Goal: Transaction & Acquisition: Obtain resource

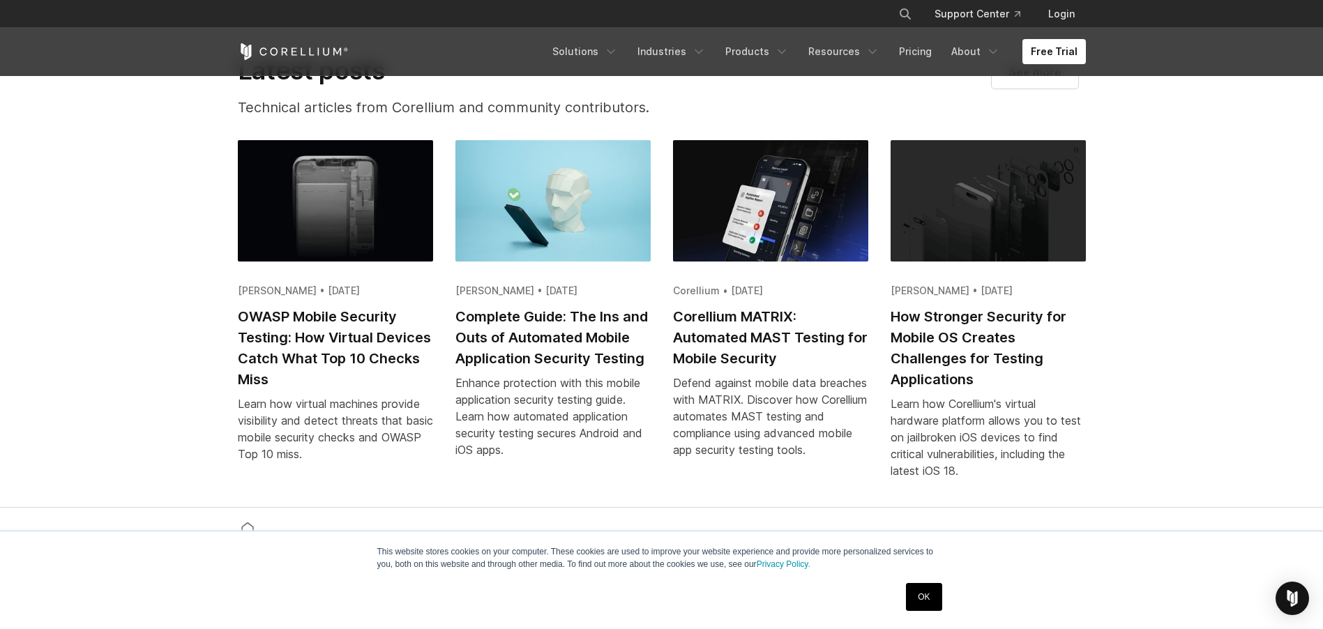
scroll to position [3211, 0]
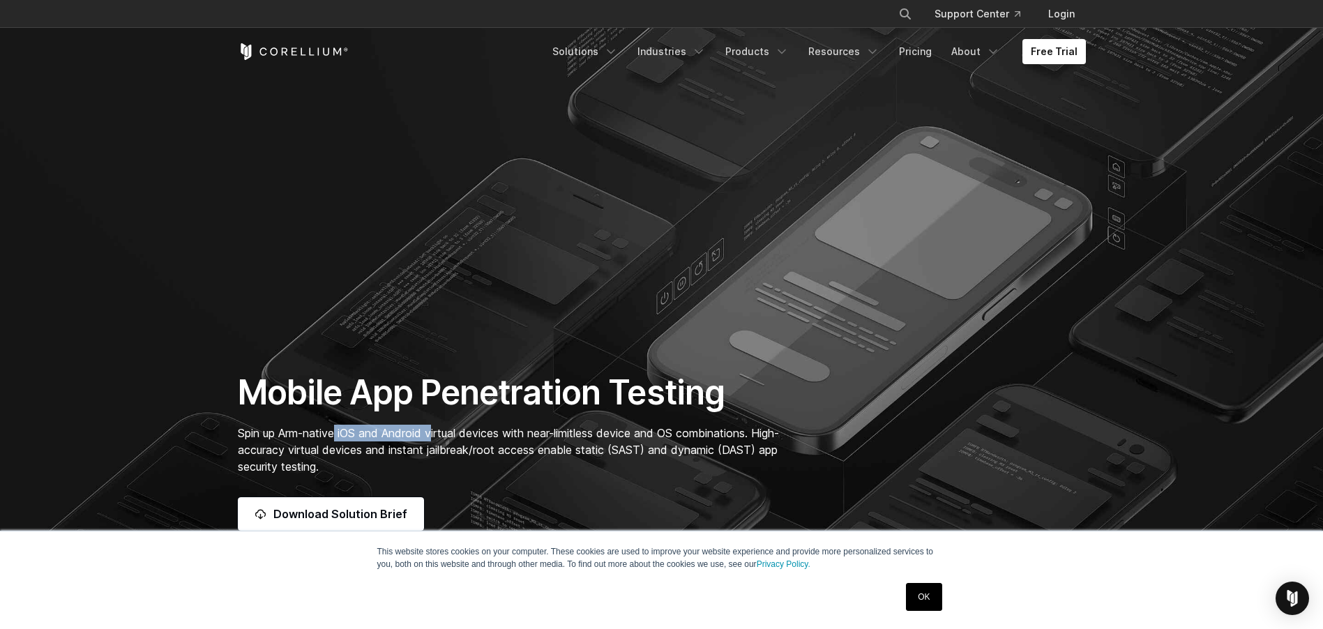
drag, startPoint x: 337, startPoint y: 434, endPoint x: 439, endPoint y: 441, distance: 102.0
click at [438, 441] on p "Spin up Arm-native iOS and Android virtual devices with near-limitless device a…" at bounding box center [516, 450] width 556 height 50
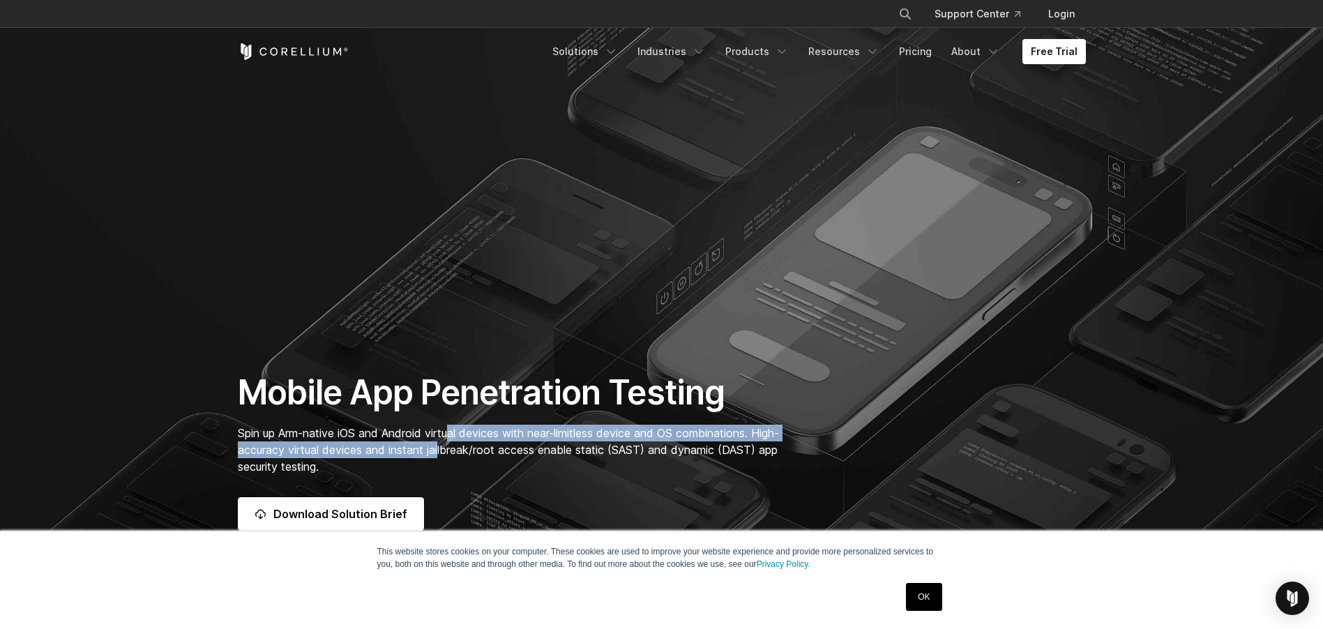
drag, startPoint x: 451, startPoint y: 436, endPoint x: 473, endPoint y: 455, distance: 29.1
click at [473, 455] on span "Spin up Arm-native iOS and Android virtual devices with near-limitless device a…" at bounding box center [508, 449] width 541 height 47
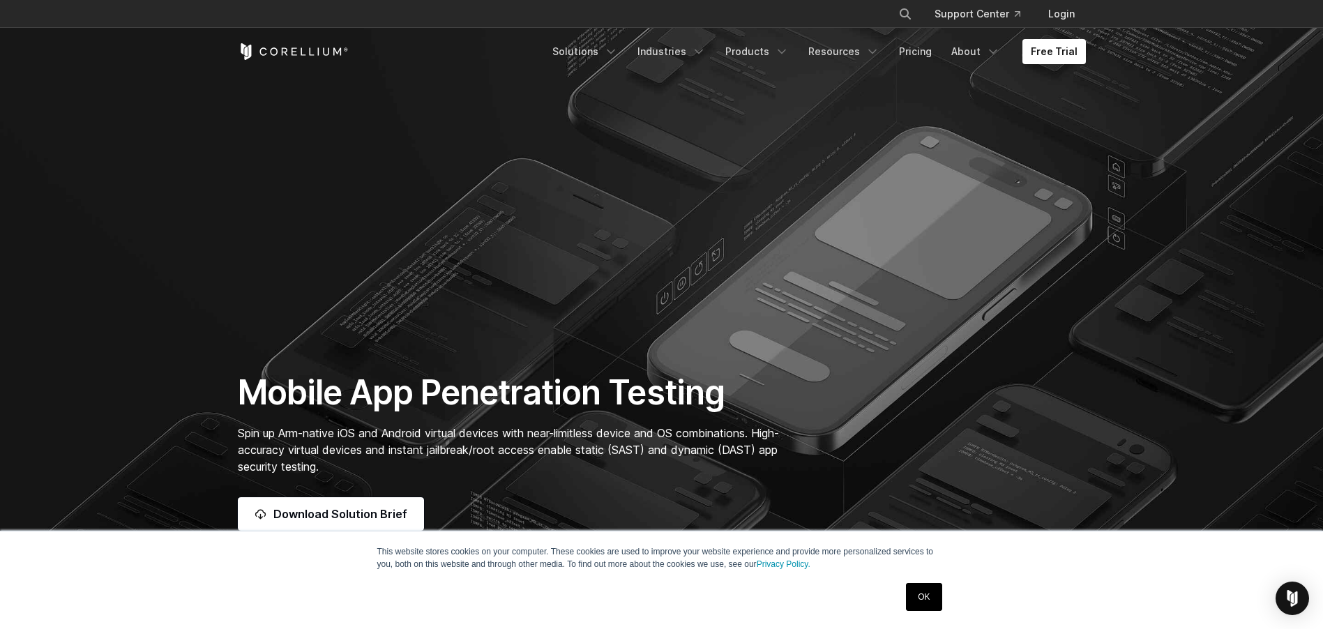
click at [480, 470] on p "Spin up Arm-native iOS and Android virtual devices with near-limitless device a…" at bounding box center [516, 450] width 556 height 50
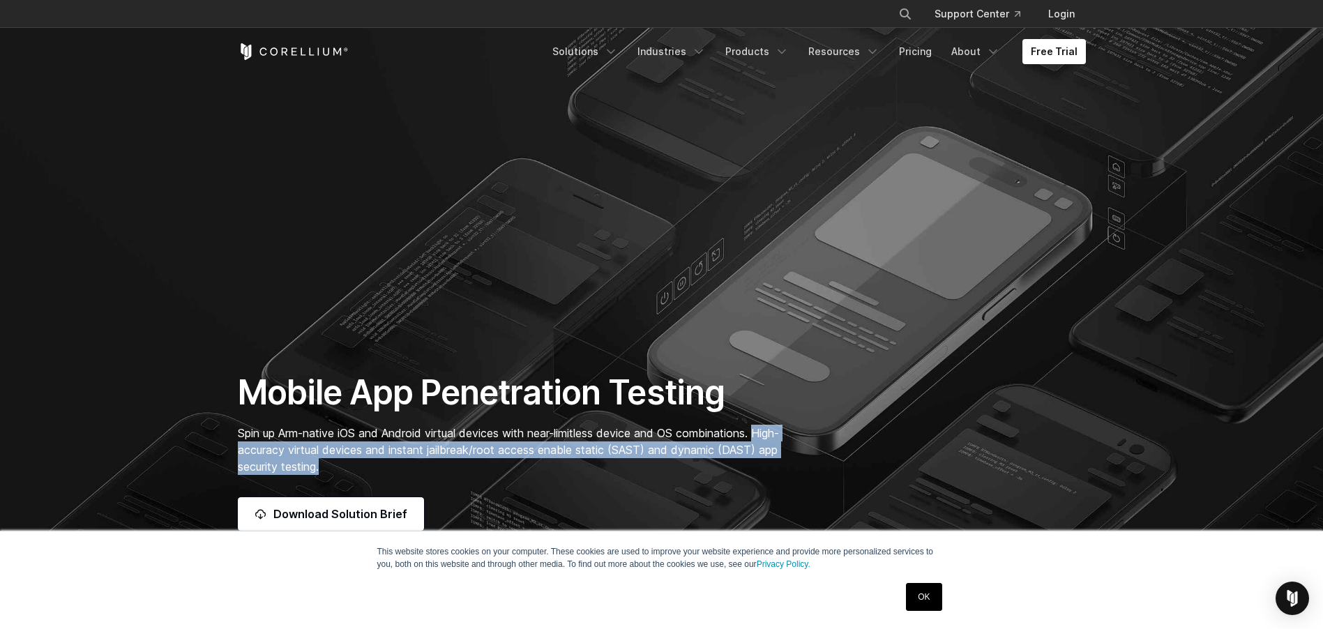
drag, startPoint x: 239, startPoint y: 450, endPoint x: 363, endPoint y: 460, distance: 123.8
click at [363, 460] on p "Spin up Arm-native iOS and Android virtual devices with near-limitless device a…" at bounding box center [516, 450] width 556 height 50
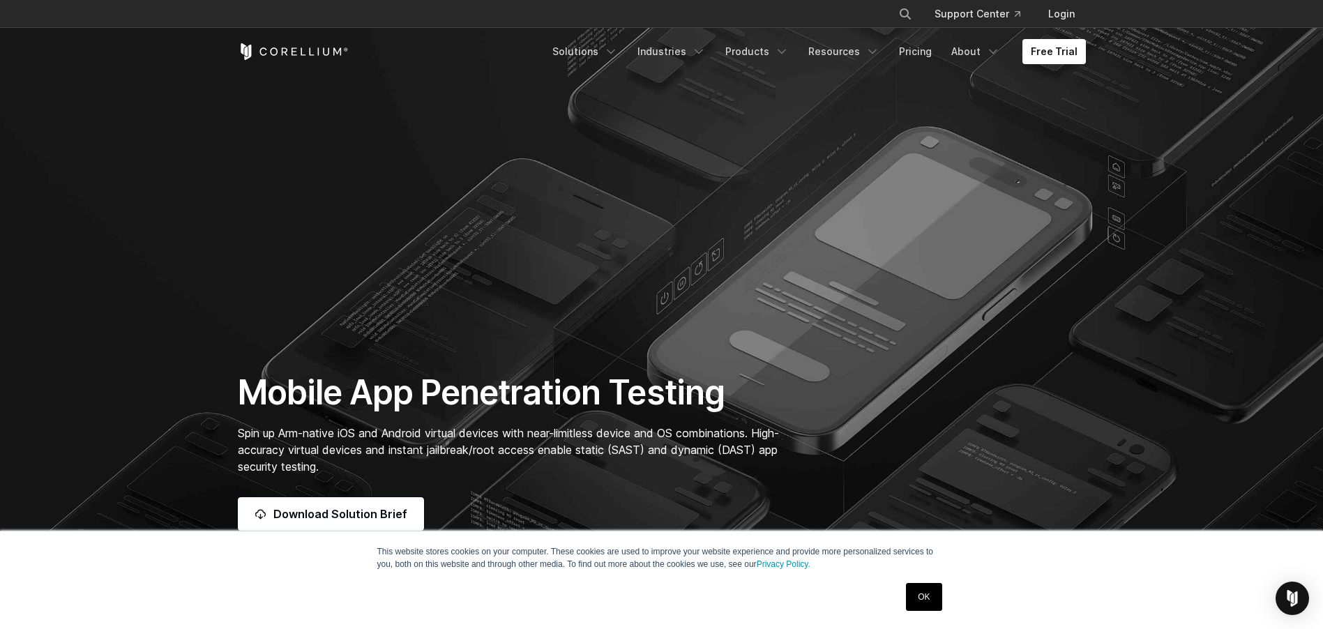
drag, startPoint x: 364, startPoint y: 455, endPoint x: 372, endPoint y: 469, distance: 16.9
click at [367, 458] on p "Spin up Arm-native iOS and Android virtual devices with near-limitless device a…" at bounding box center [516, 450] width 556 height 50
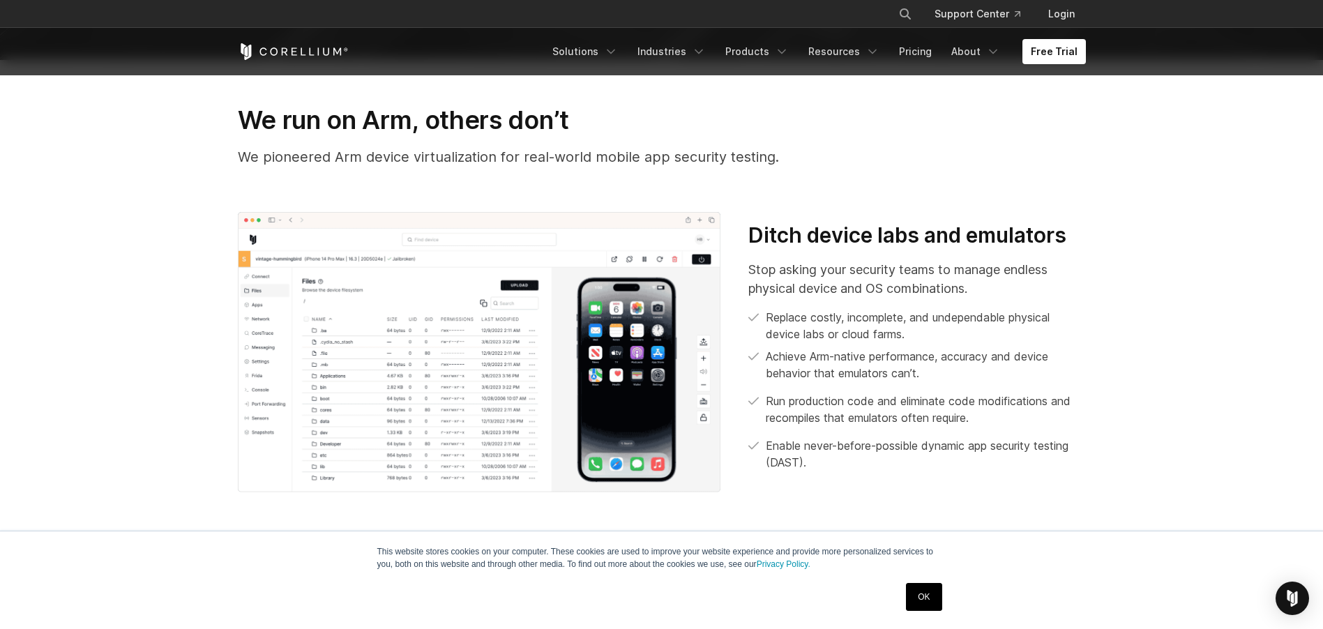
scroll to position [545, 0]
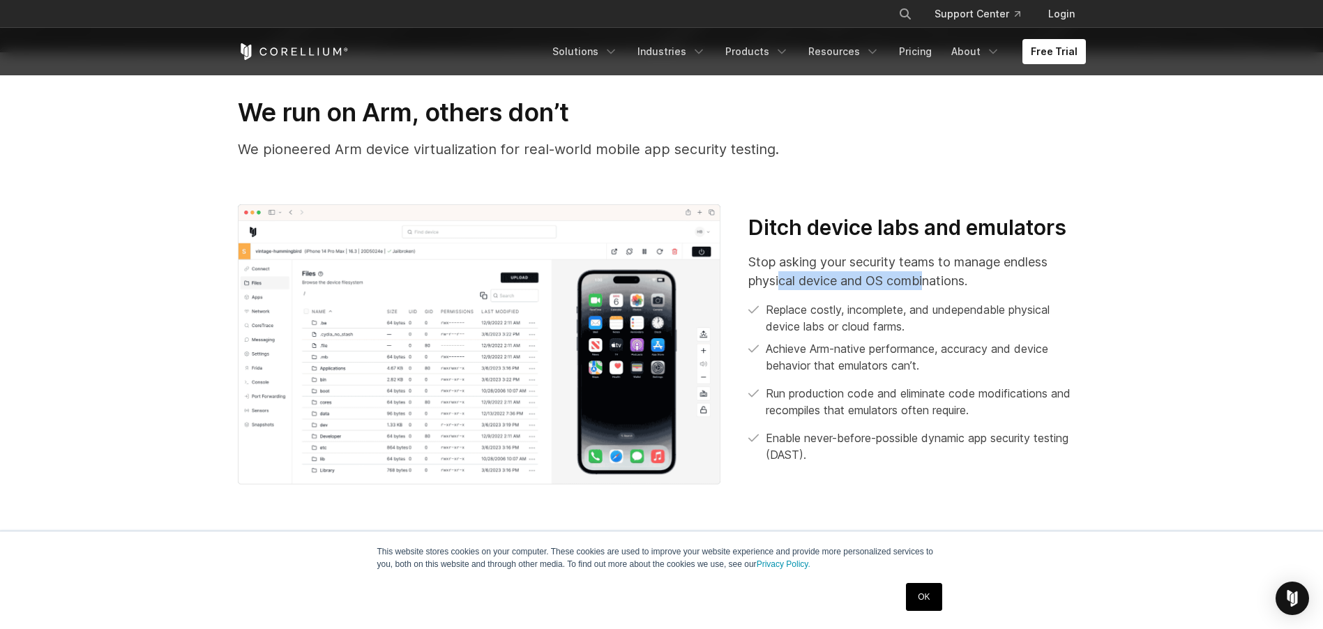
drag, startPoint x: 780, startPoint y: 282, endPoint x: 925, endPoint y: 285, distance: 145.1
click at [925, 285] on p "Stop asking your security teams to manage endless physical device and OS combin…" at bounding box center [916, 271] width 337 height 38
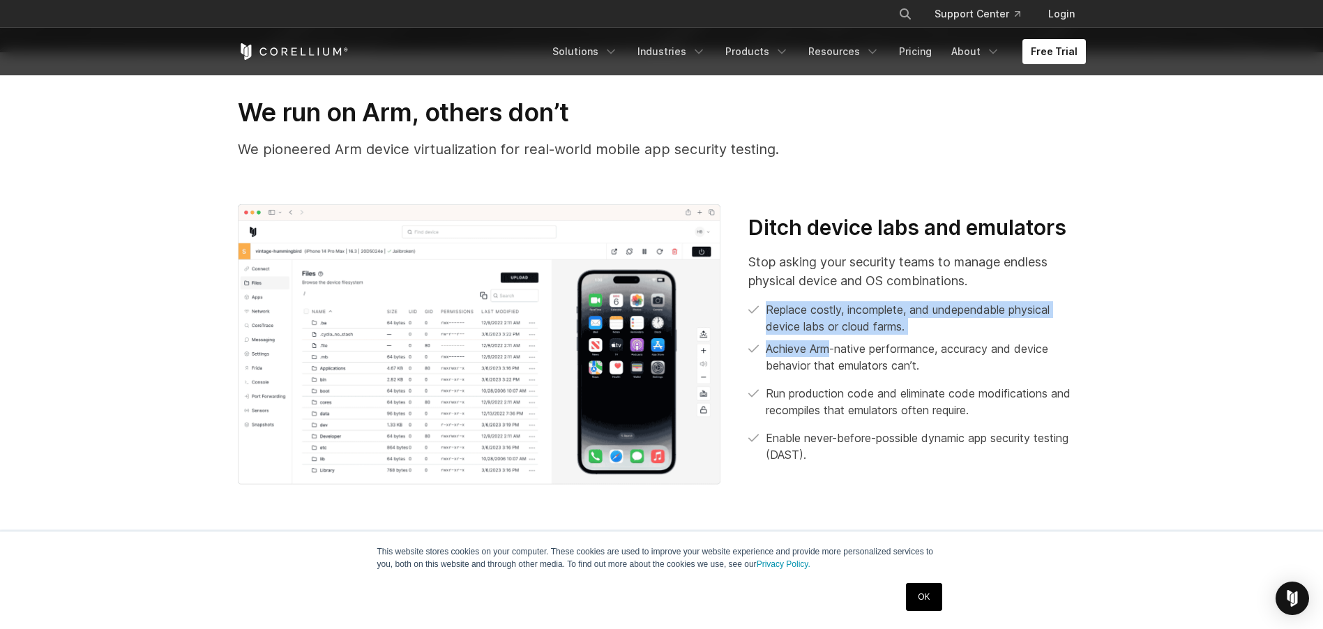
drag, startPoint x: 765, startPoint y: 307, endPoint x: 829, endPoint y: 351, distance: 78.2
click at [829, 351] on ul "Replace costly, incomplete, and undependable physical device labs or cloud farm…" at bounding box center [916, 337] width 337 height 73
click at [780, 351] on p "Achieve Arm-native performance, accuracy and device behavior that emulators can…" at bounding box center [925, 356] width 319 height 33
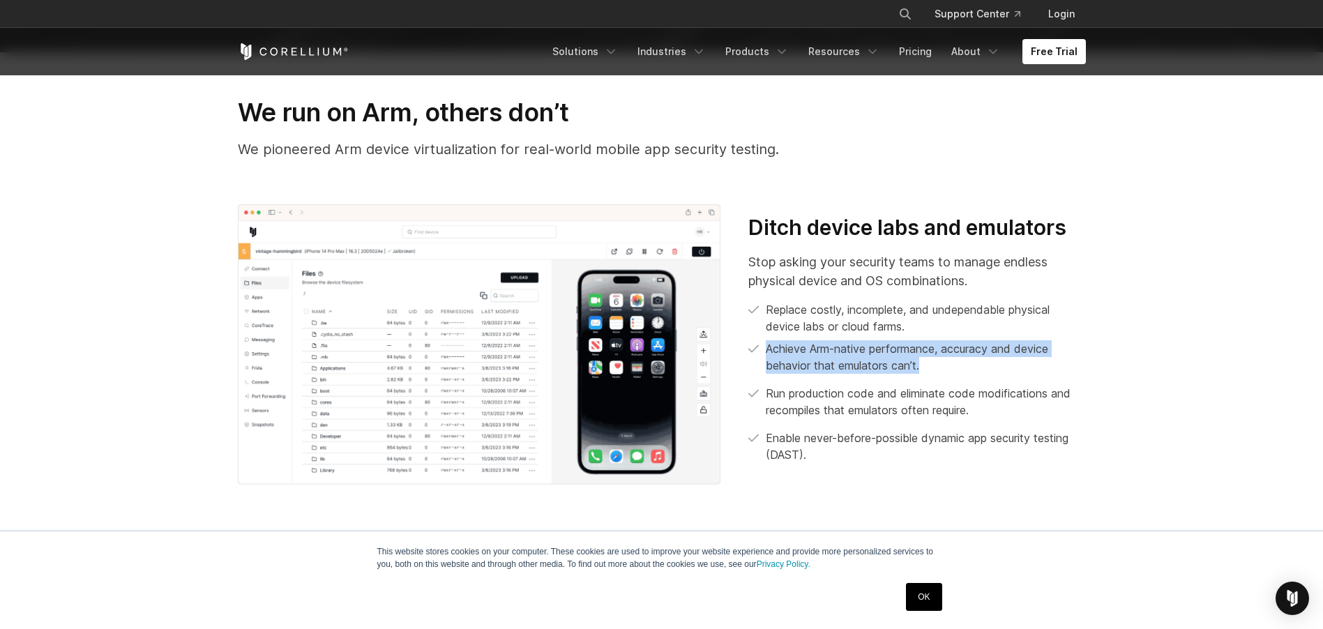
drag, startPoint x: 768, startPoint y: 347, endPoint x: 927, endPoint y: 371, distance: 160.2
click at [927, 371] on p "Achieve Arm-native performance, accuracy and device behavior that emulators can…" at bounding box center [925, 356] width 319 height 33
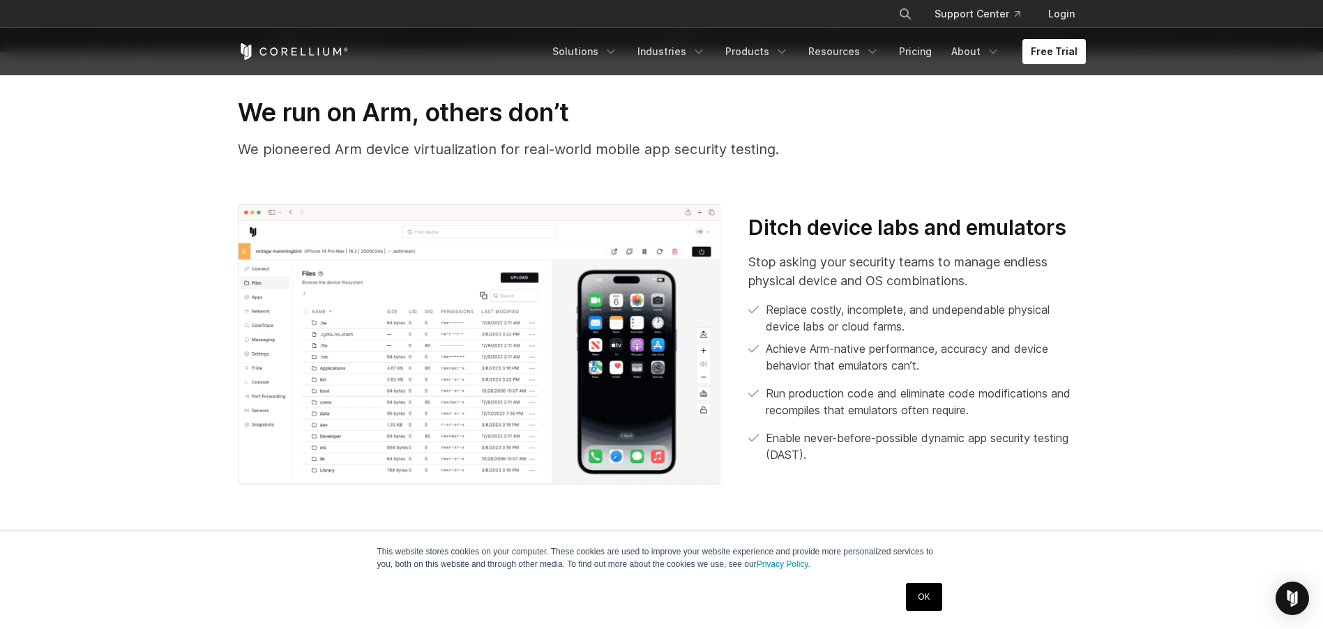
click at [814, 404] on p "Run production code and eliminate code modifications and recompiles that emulat…" at bounding box center [925, 401] width 319 height 33
drag, startPoint x: 766, startPoint y: 392, endPoint x: 1000, endPoint y: 423, distance: 236.4
click at [1000, 423] on div "Stop asking your security teams to manage endless physical device and OS combin…" at bounding box center [916, 357] width 337 height 211
click at [879, 463] on div "Ditch device labs and emulators Stop asking your security teams to manage endle…" at bounding box center [916, 344] width 365 height 259
drag, startPoint x: 832, startPoint y: 457, endPoint x: 766, endPoint y: 432, distance: 70.8
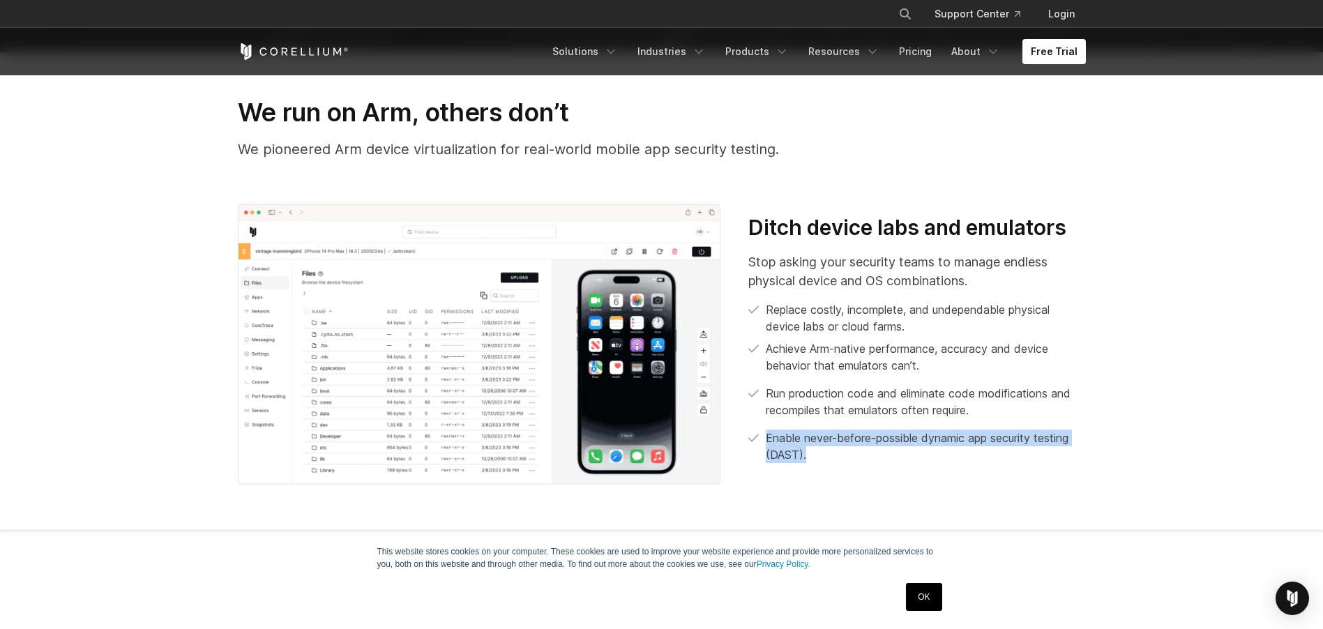
click at [766, 432] on p "Enable never-before-possible dynamic app security testing (DAST)." at bounding box center [925, 446] width 319 height 33
click at [824, 453] on p "Enable never-before-possible dynamic app security testing (DAST)." at bounding box center [925, 446] width 319 height 33
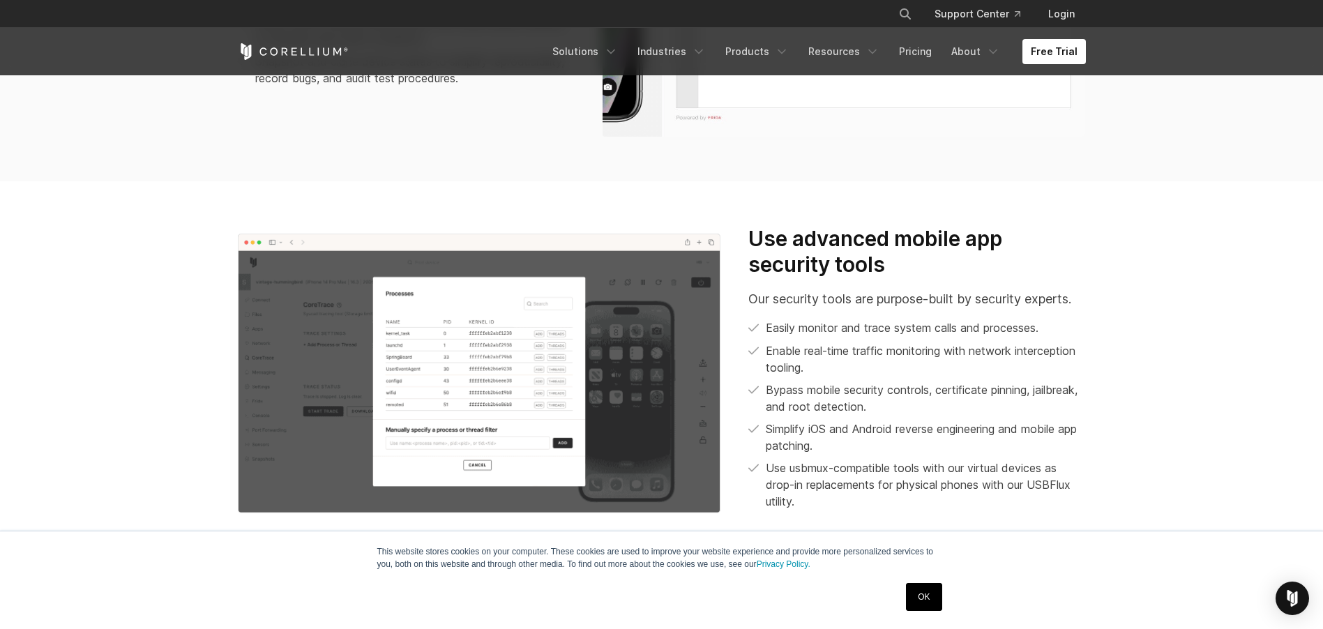
scroll to position [1310, 0]
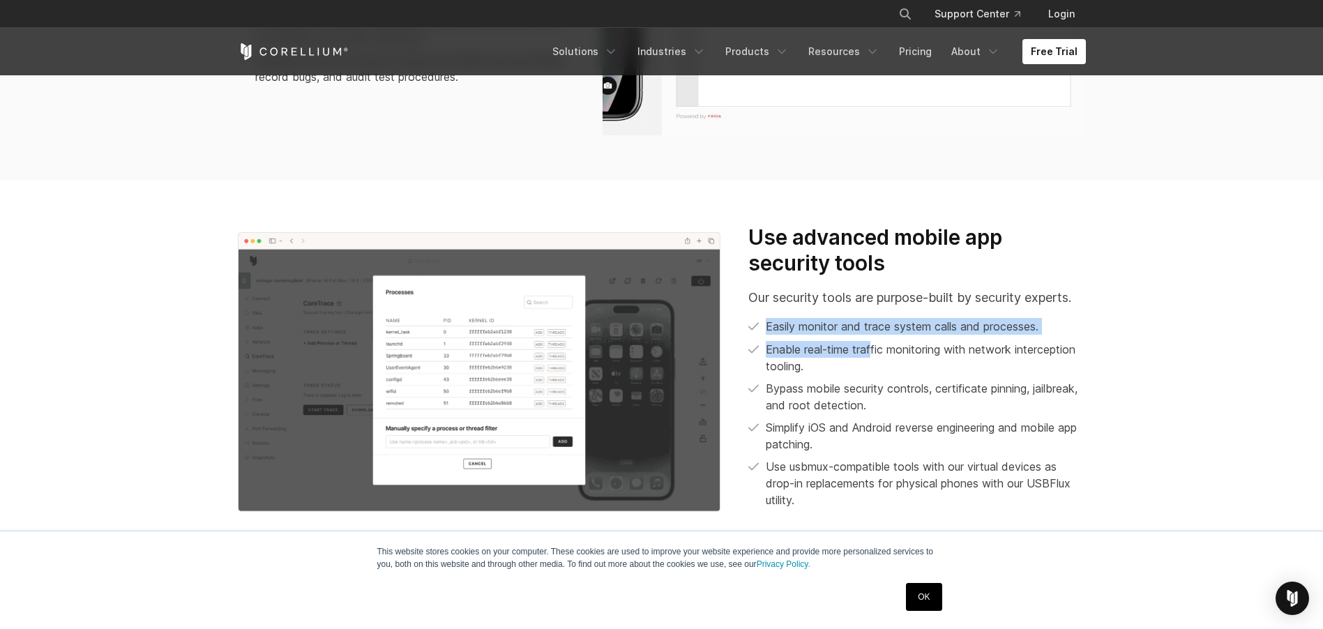
drag, startPoint x: 761, startPoint y: 324, endPoint x: 874, endPoint y: 344, distance: 114.9
click at [874, 344] on ul "Easily monitor and trace system calls and processes. Enable real-time traffic m…" at bounding box center [916, 413] width 337 height 190
click at [827, 358] on p "Enable real-time traffic monitoring with network interception tooling." at bounding box center [925, 357] width 319 height 33
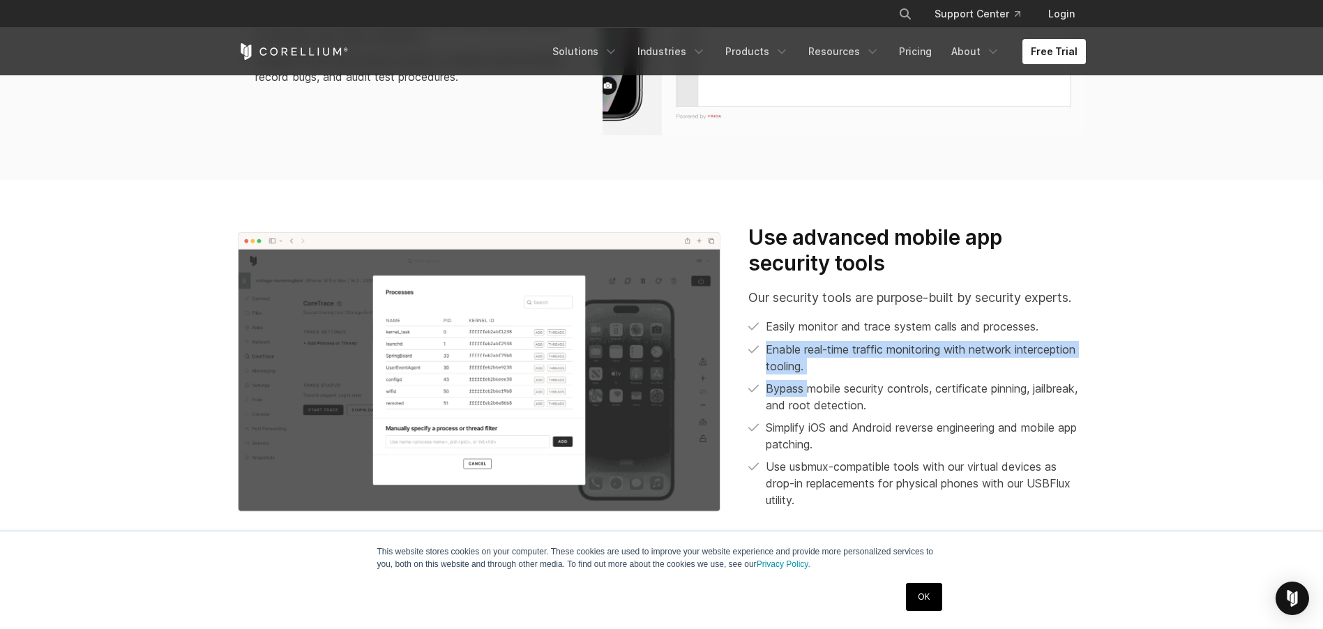
drag, startPoint x: 771, startPoint y: 356, endPoint x: 810, endPoint y: 382, distance: 47.8
click at [810, 382] on ul "Easily monitor and trace system calls and processes. Enable real-time traffic m…" at bounding box center [916, 413] width 337 height 190
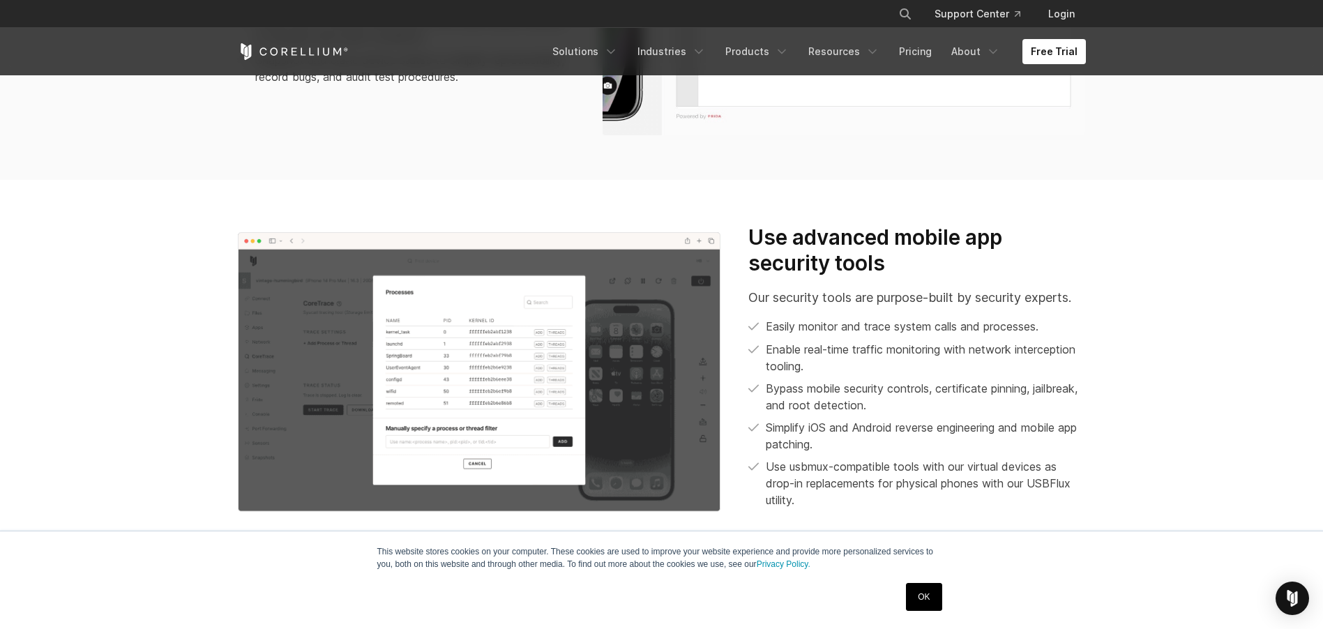
click at [798, 405] on p "Bypass mobile security controls, certificate pinning, jailbreak, and root detec…" at bounding box center [925, 396] width 319 height 33
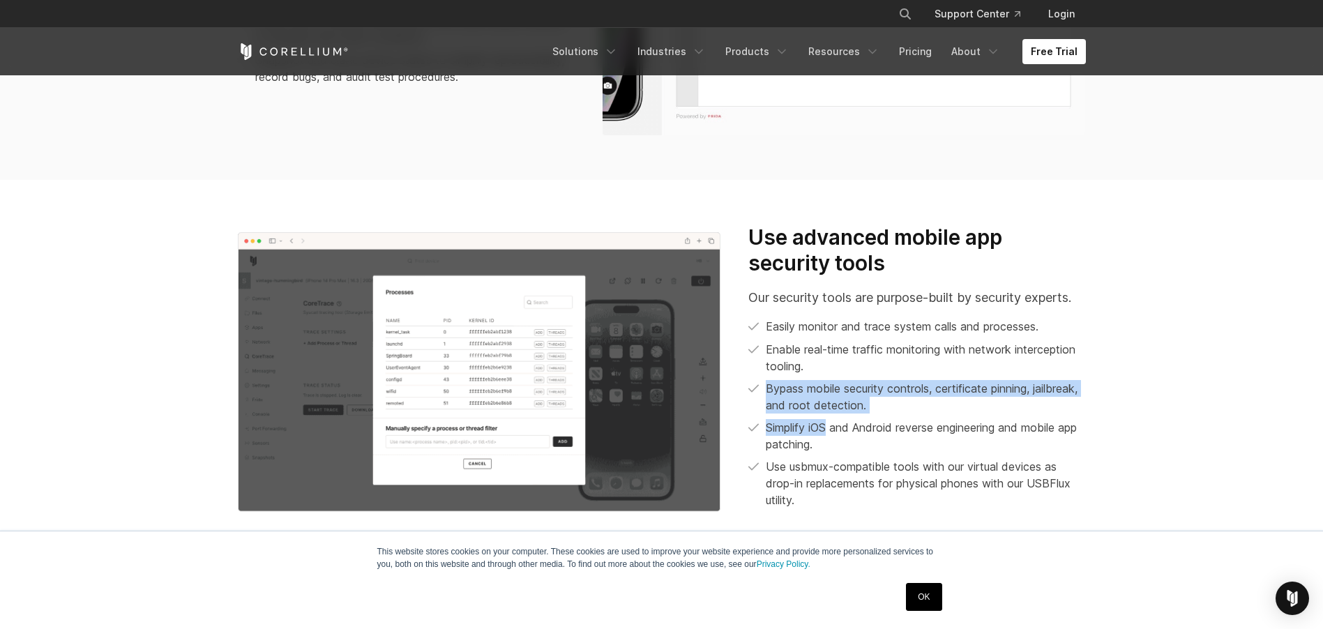
drag, startPoint x: 767, startPoint y: 391, endPoint x: 826, endPoint y: 422, distance: 67.1
click at [826, 422] on ul "Easily monitor and trace system calls and processes. Enable real-time traffic m…" at bounding box center [916, 413] width 337 height 190
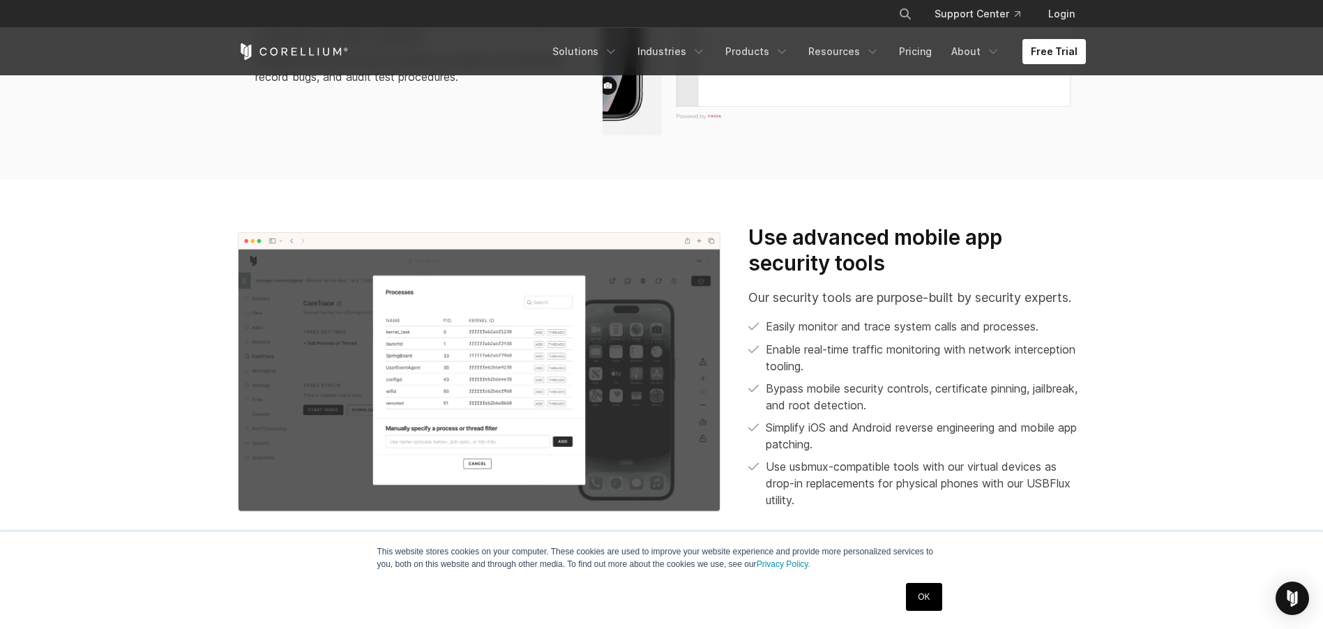
click at [787, 437] on p "Simplify iOS and Android reverse engineering and mobile app patching." at bounding box center [925, 435] width 319 height 33
drag, startPoint x: 770, startPoint y: 432, endPoint x: 808, endPoint y: 463, distance: 49.1
click at [808, 463] on ul "Easily monitor and trace system calls and processes. Enable real-time traffic m…" at bounding box center [916, 413] width 337 height 190
click at [784, 477] on span "Use usbmux-compatible tools with our virtual devices as drop-in replacements fo…" at bounding box center [925, 483] width 319 height 50
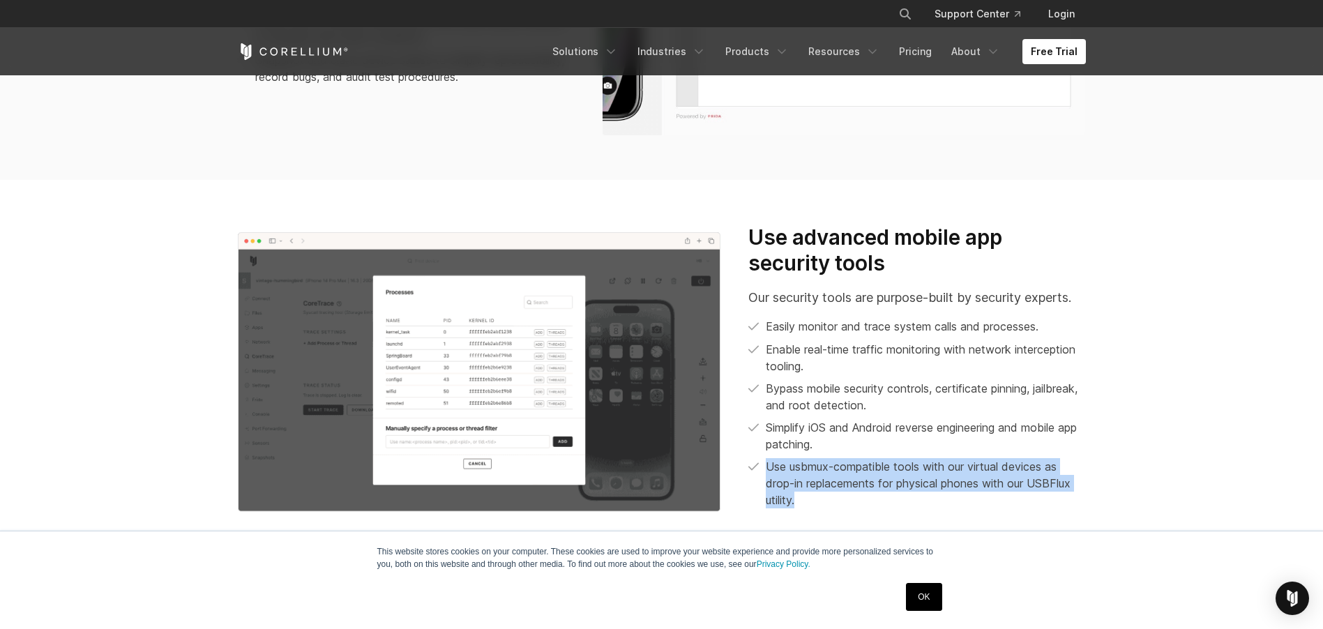
drag, startPoint x: 761, startPoint y: 464, endPoint x: 801, endPoint y: 514, distance: 63.1
click at [801, 514] on div "Use advanced mobile app security tools Our security tools are purpose-built by …" at bounding box center [916, 372] width 365 height 295
click at [785, 481] on span "Use usbmux-compatible tools with our virtual devices as drop-in replacements fo…" at bounding box center [925, 483] width 319 height 50
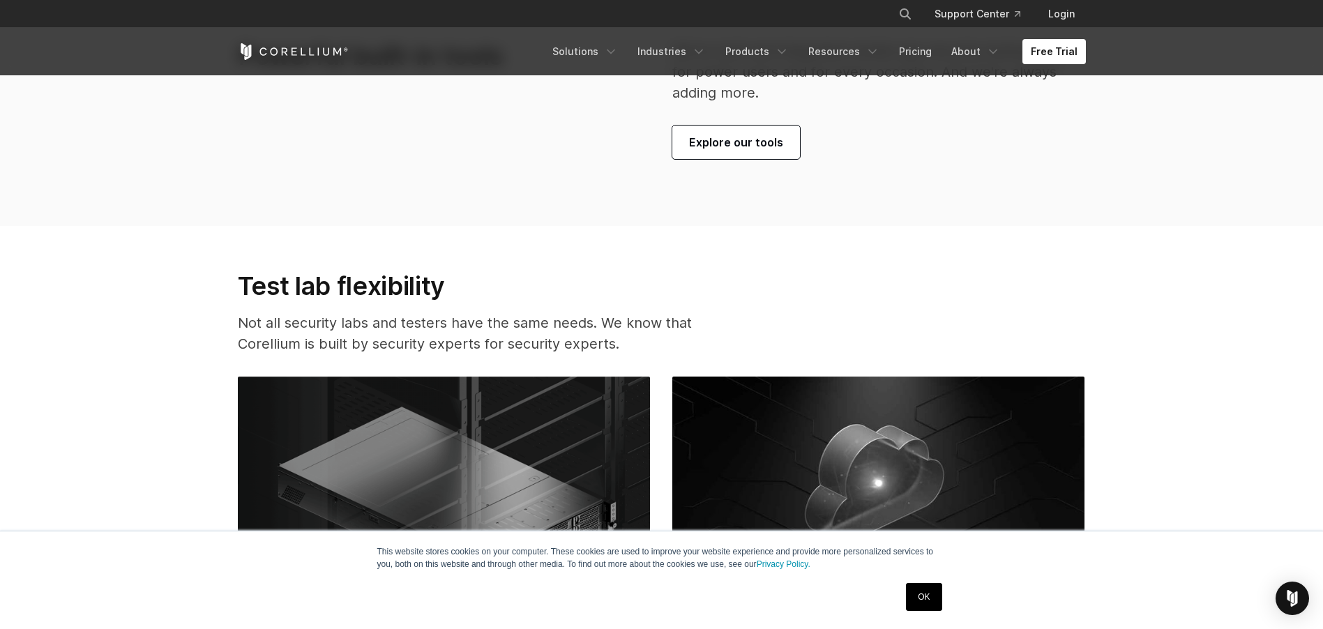
scroll to position [3361, 0]
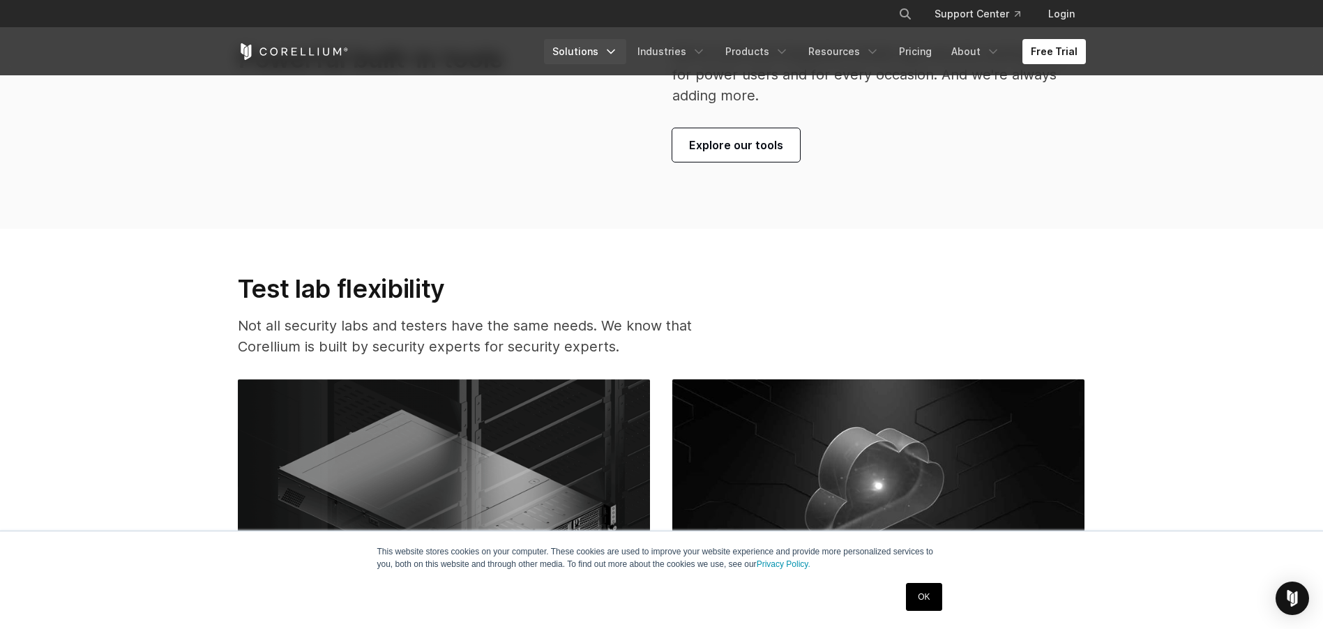
click at [612, 52] on link "Solutions" at bounding box center [585, 51] width 82 height 25
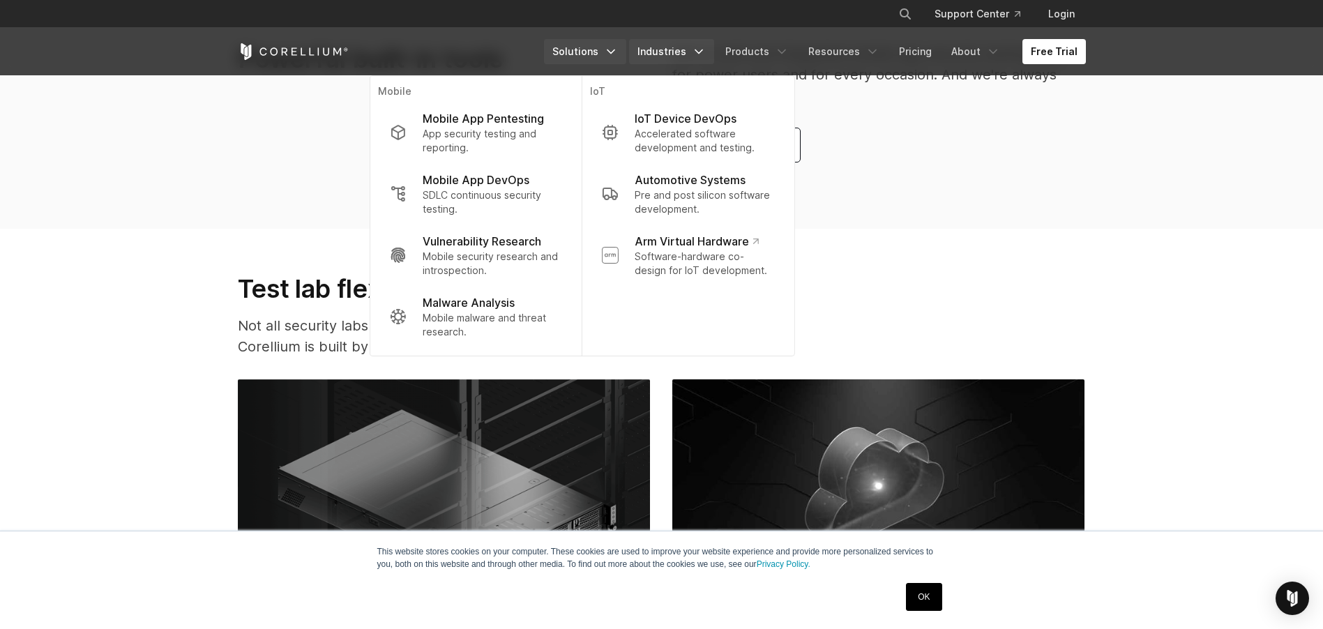
click at [686, 59] on link "Industries" at bounding box center [671, 51] width 85 height 25
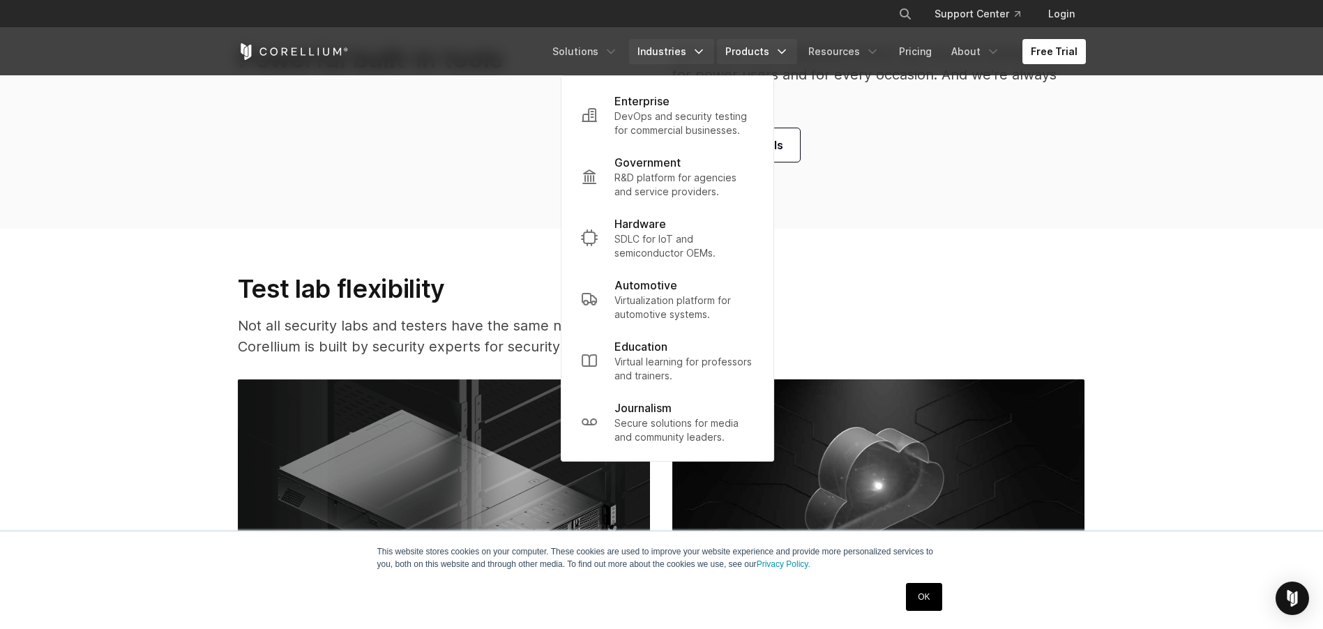
click at [784, 55] on icon "Navigation Menu" at bounding box center [782, 52] width 14 height 14
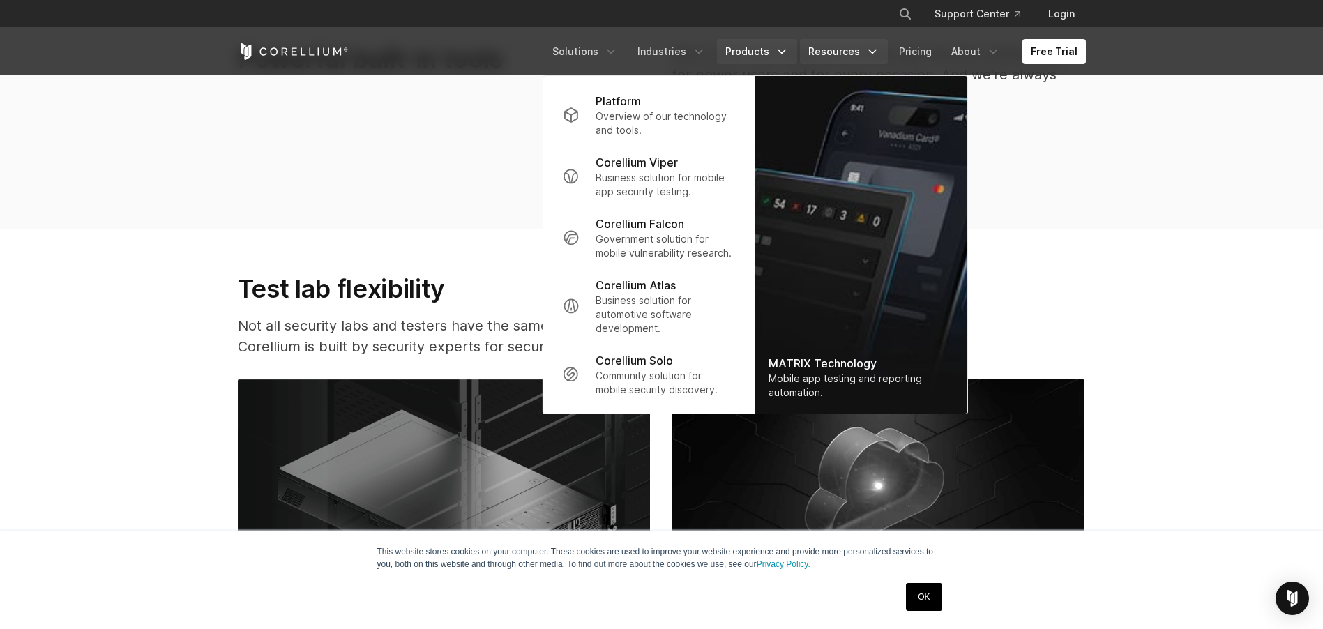
click at [855, 61] on link "Resources" at bounding box center [844, 51] width 88 height 25
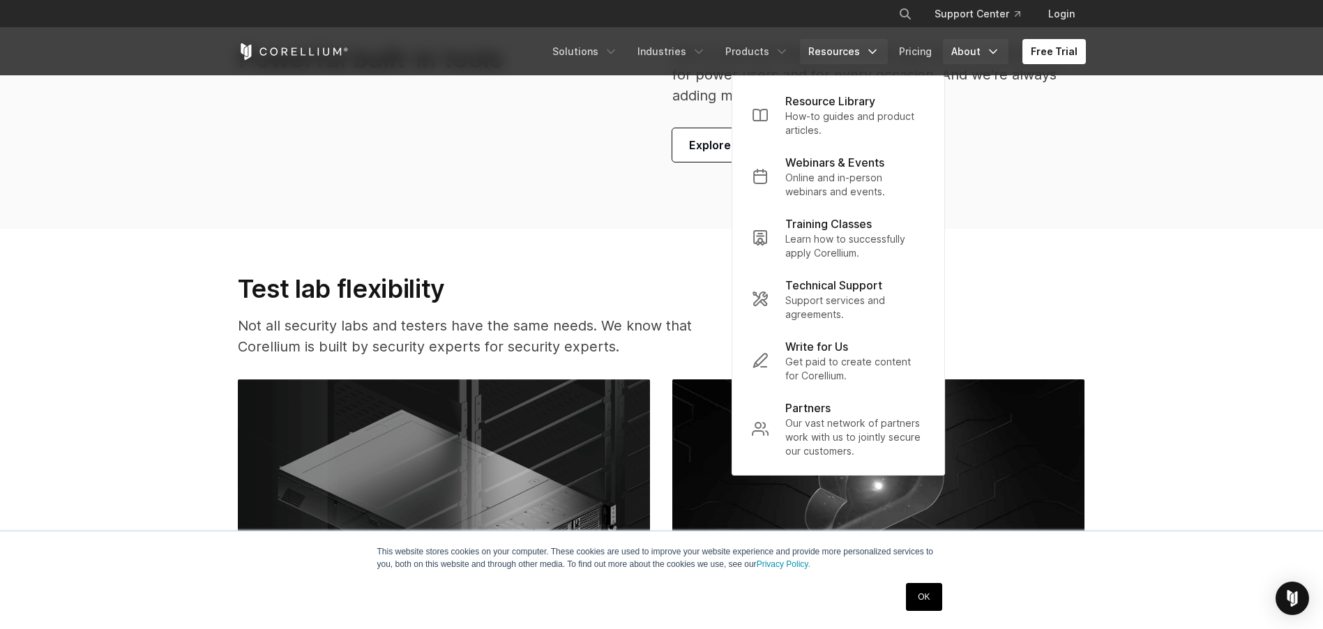
click at [972, 57] on link "About" at bounding box center [976, 51] width 66 height 25
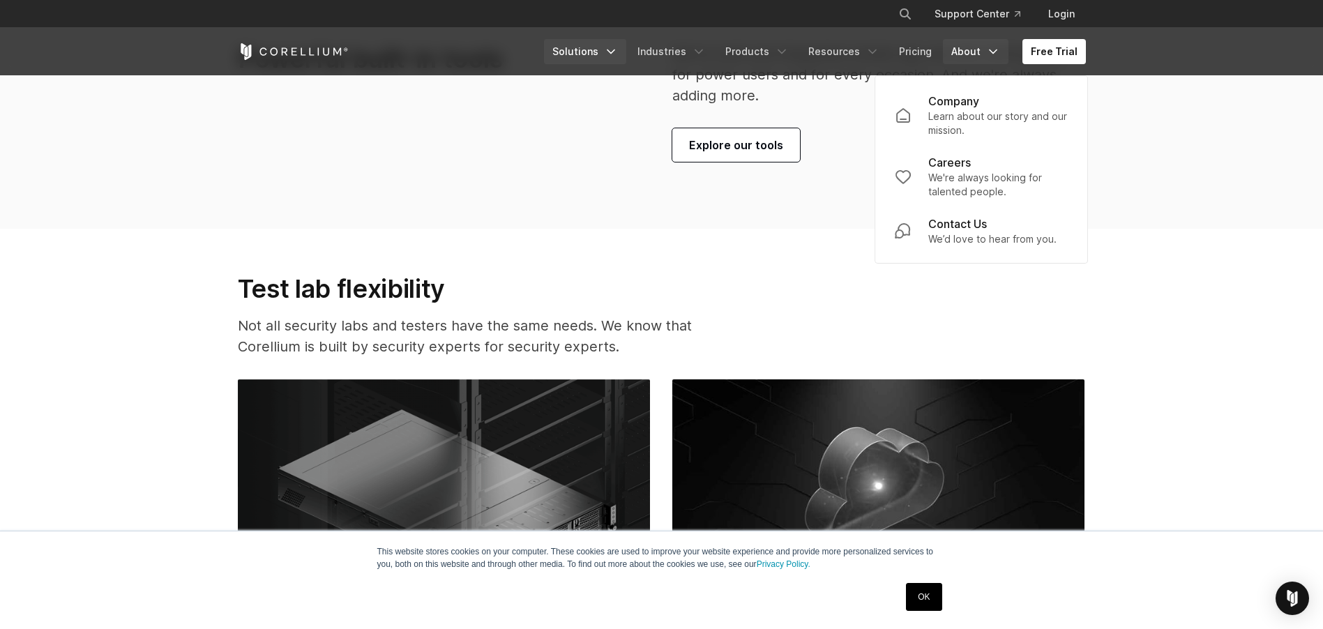
click at [606, 42] on link "Solutions" at bounding box center [585, 51] width 82 height 25
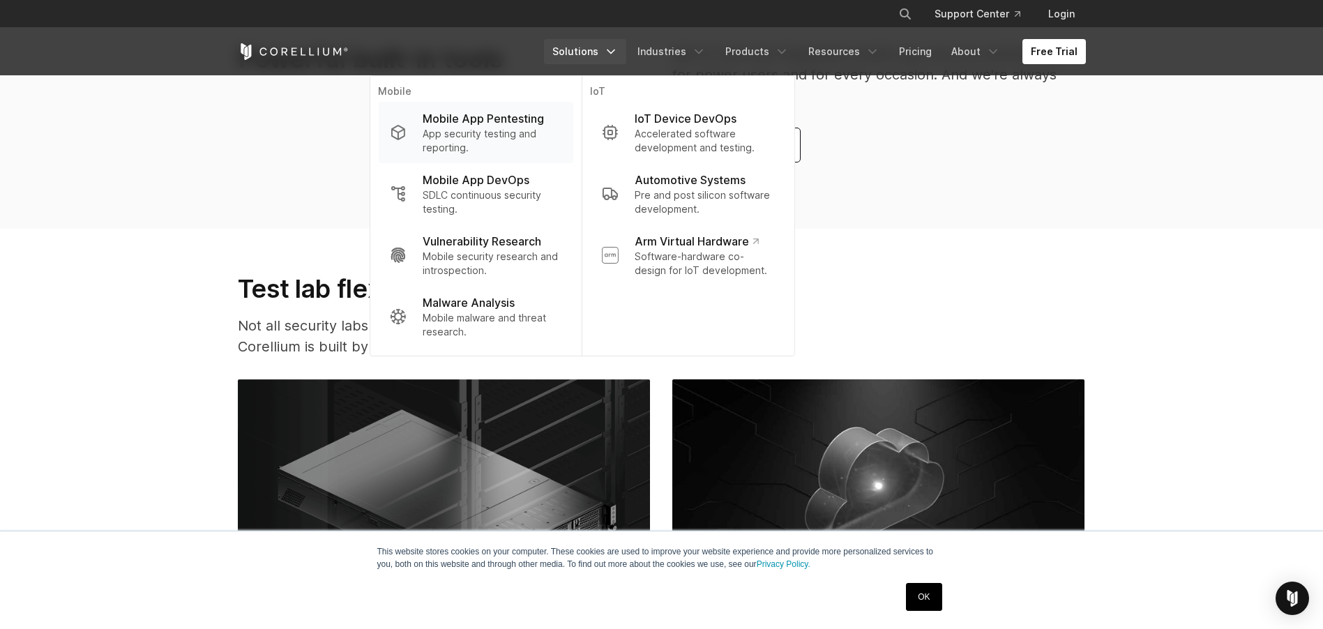
click at [521, 129] on p "App security testing and reporting." at bounding box center [492, 141] width 139 height 28
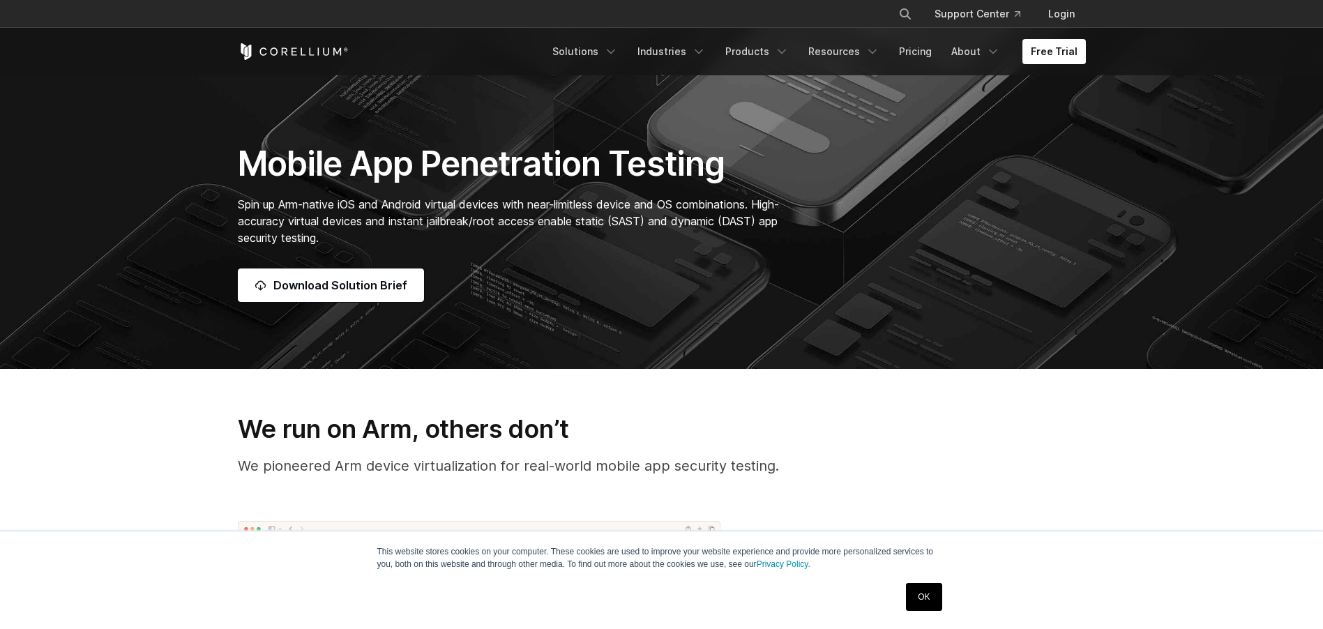
scroll to position [233, 0]
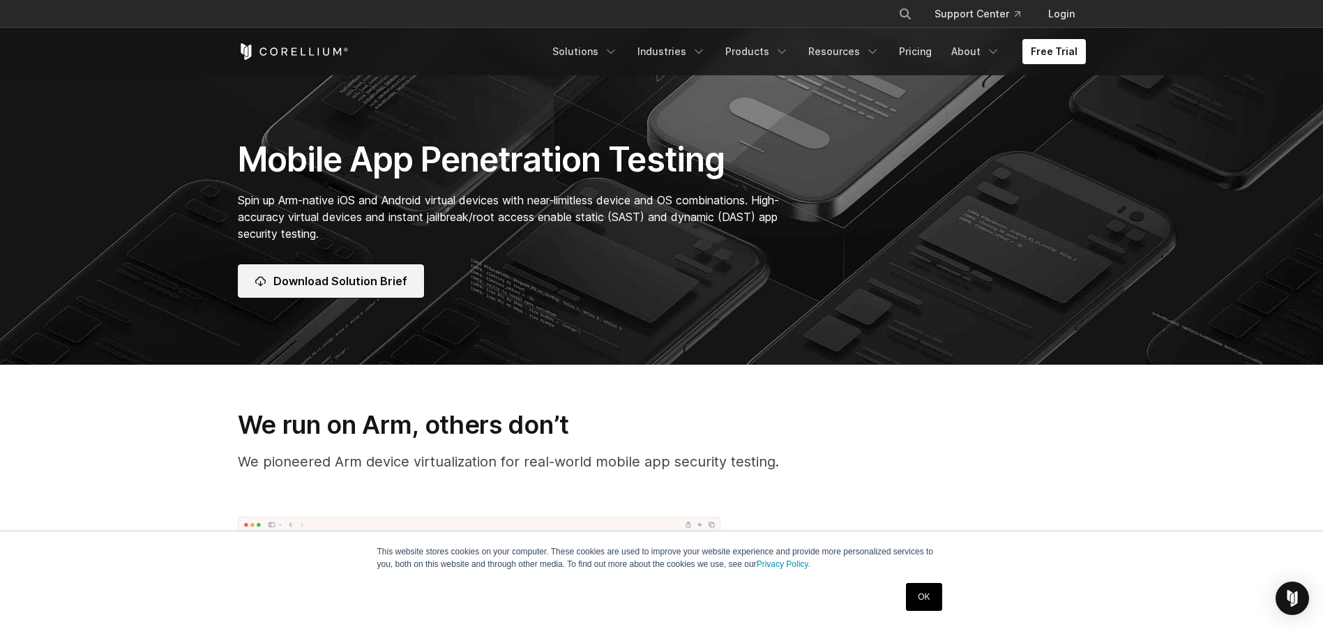
click at [370, 287] on span "Download Solution Brief" at bounding box center [340, 281] width 134 height 17
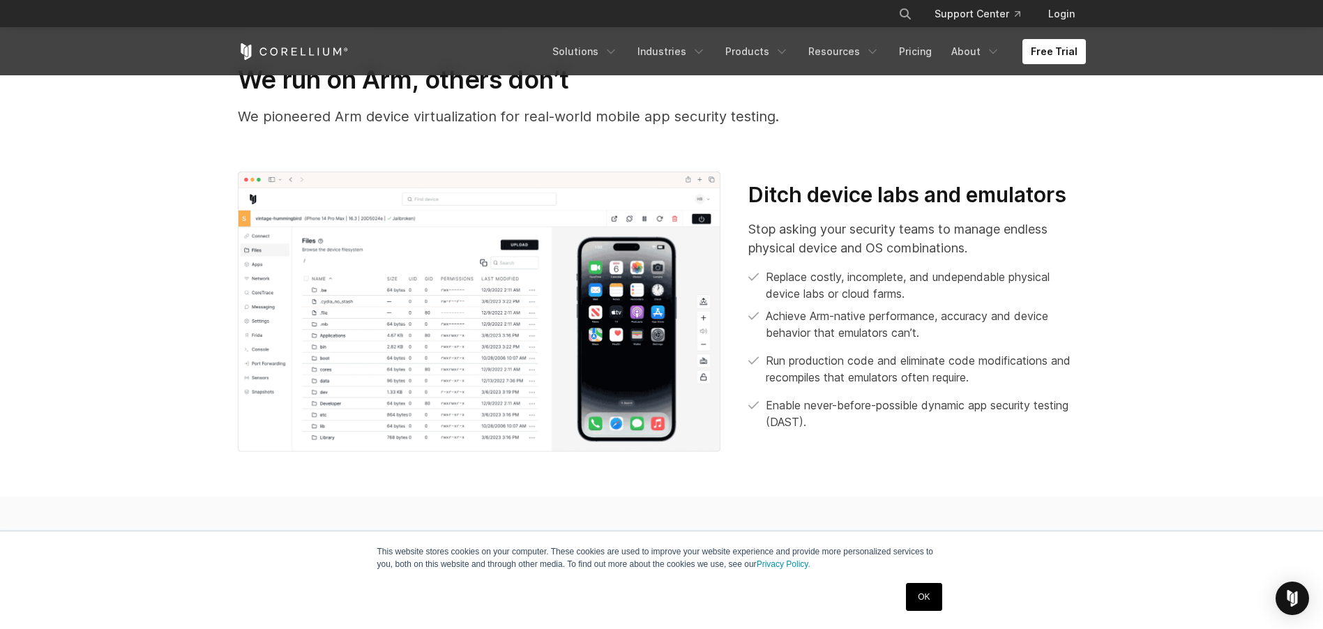
scroll to position [597, 0]
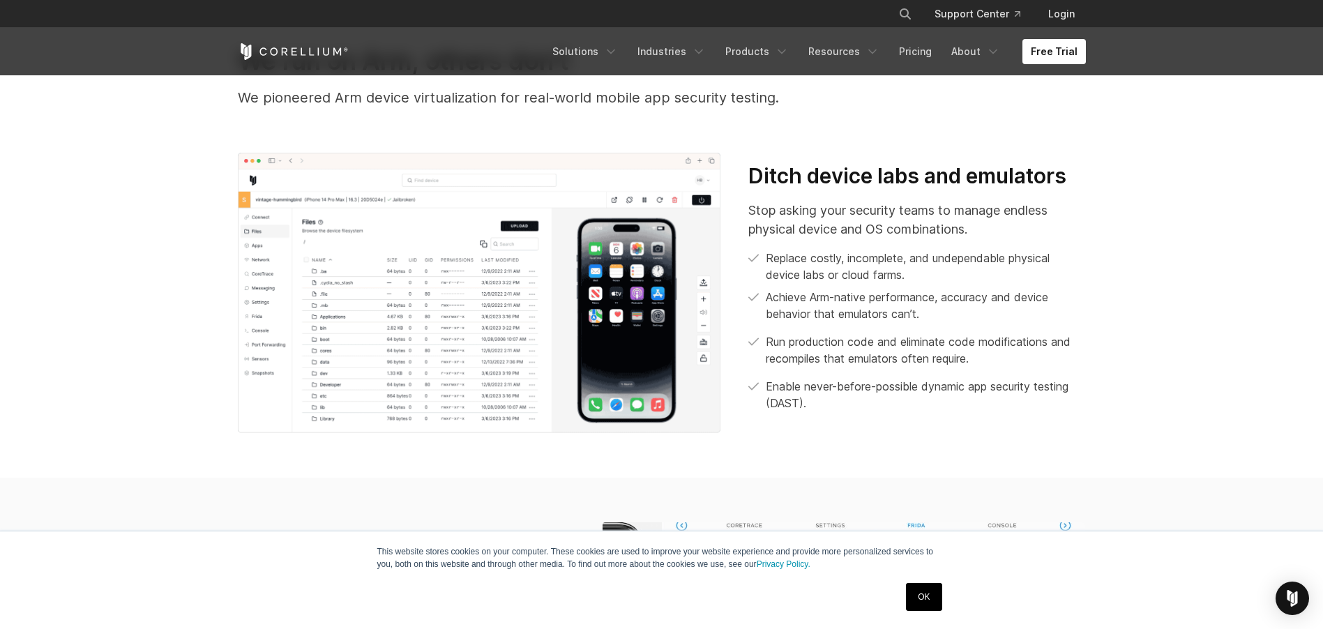
click at [554, 317] on img at bounding box center [479, 293] width 483 height 280
click at [603, 305] on img at bounding box center [479, 293] width 483 height 280
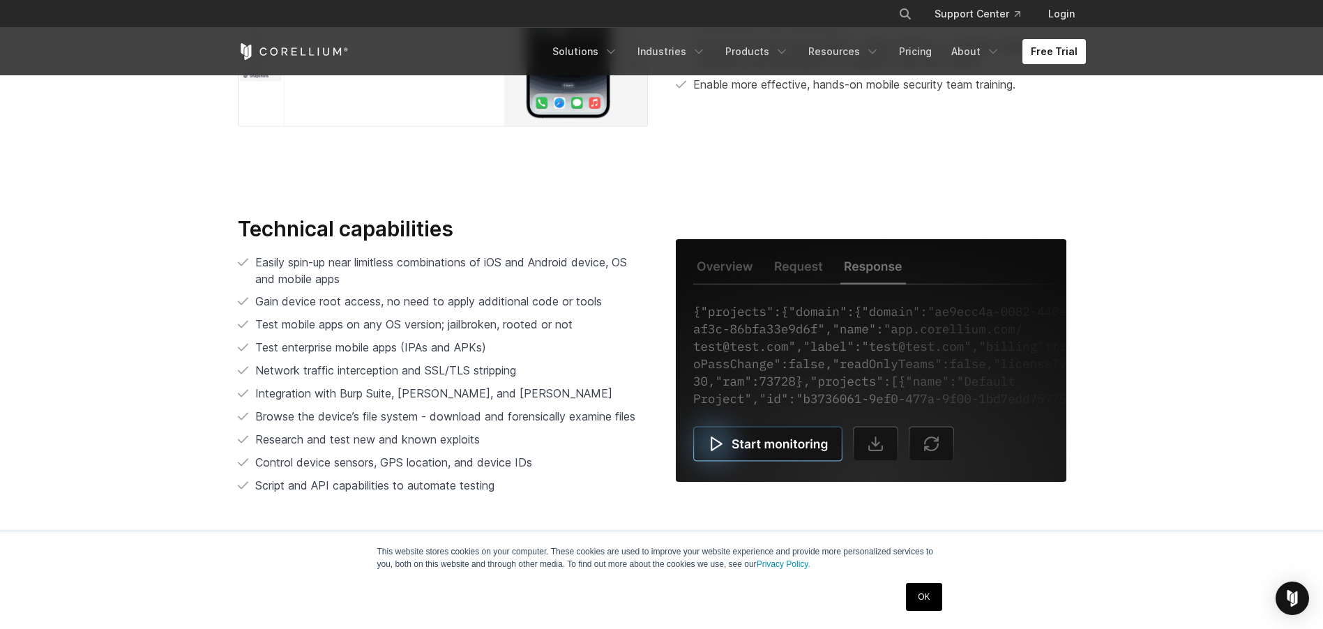
scroll to position [2789, 0]
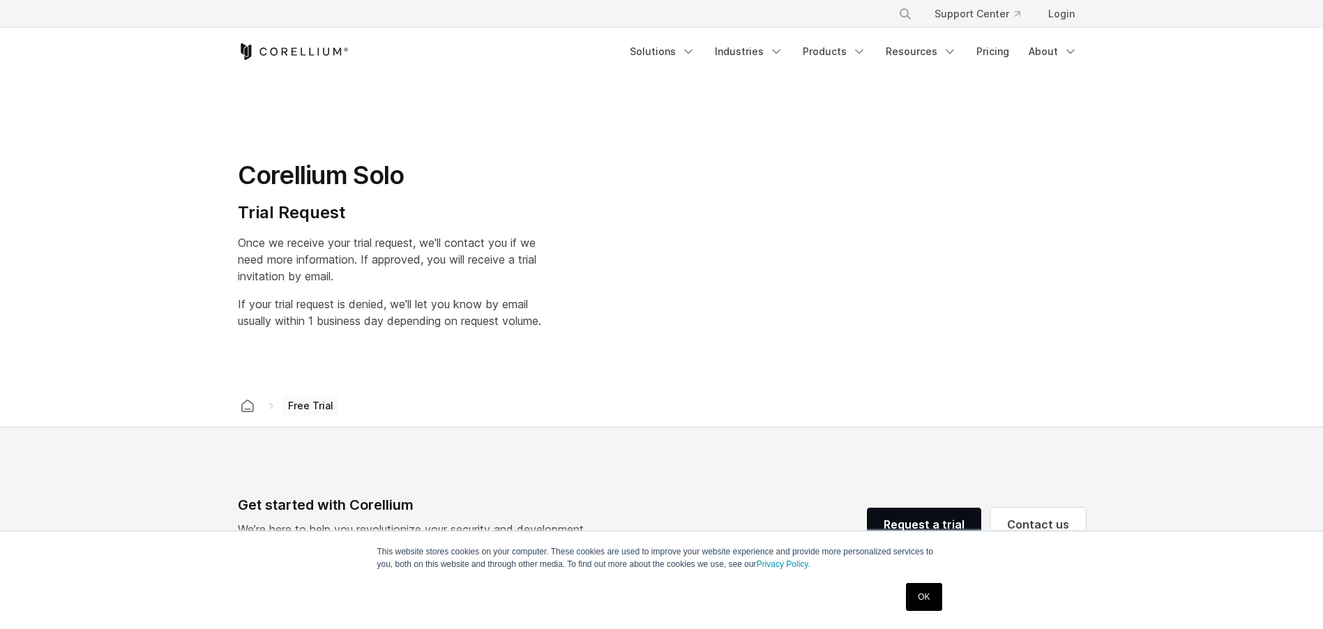
select select "**"
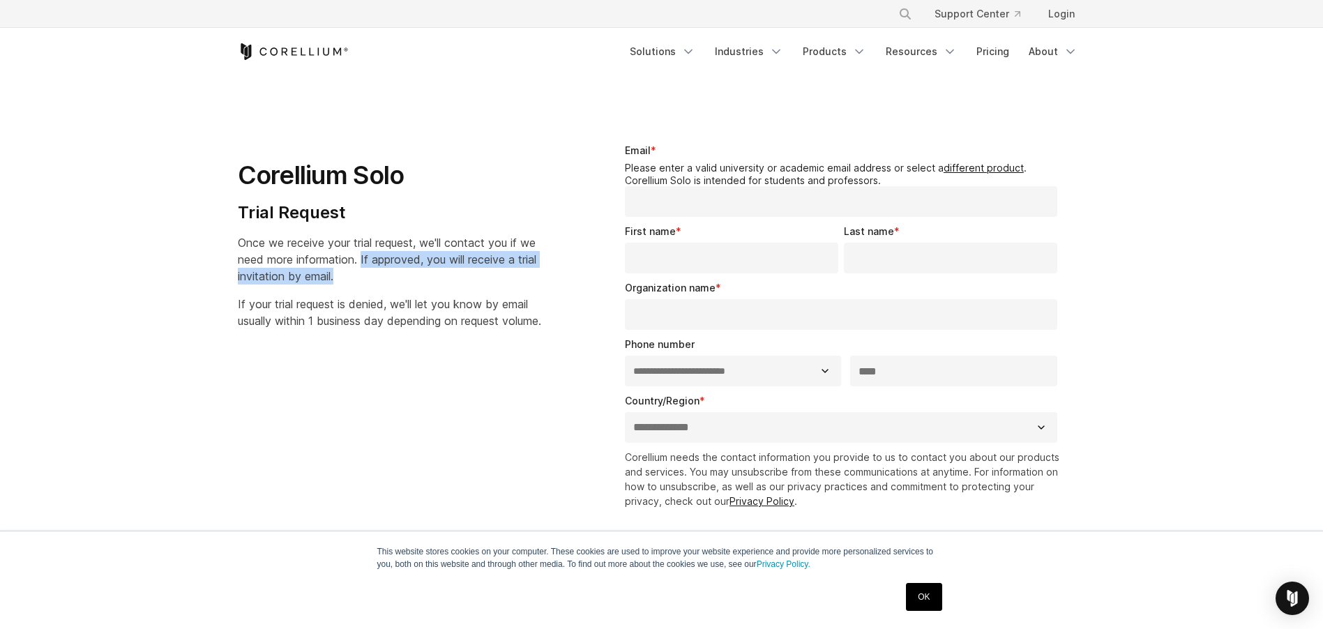
drag, startPoint x: 362, startPoint y: 260, endPoint x: 368, endPoint y: 279, distance: 19.8
click at [368, 279] on p "Once we receive your trial request, we'll contact you if we need more informati…" at bounding box center [389, 259] width 303 height 50
click at [365, 279] on p "Once we receive your trial request, we'll contact you if we need more informati…" at bounding box center [389, 259] width 303 height 50
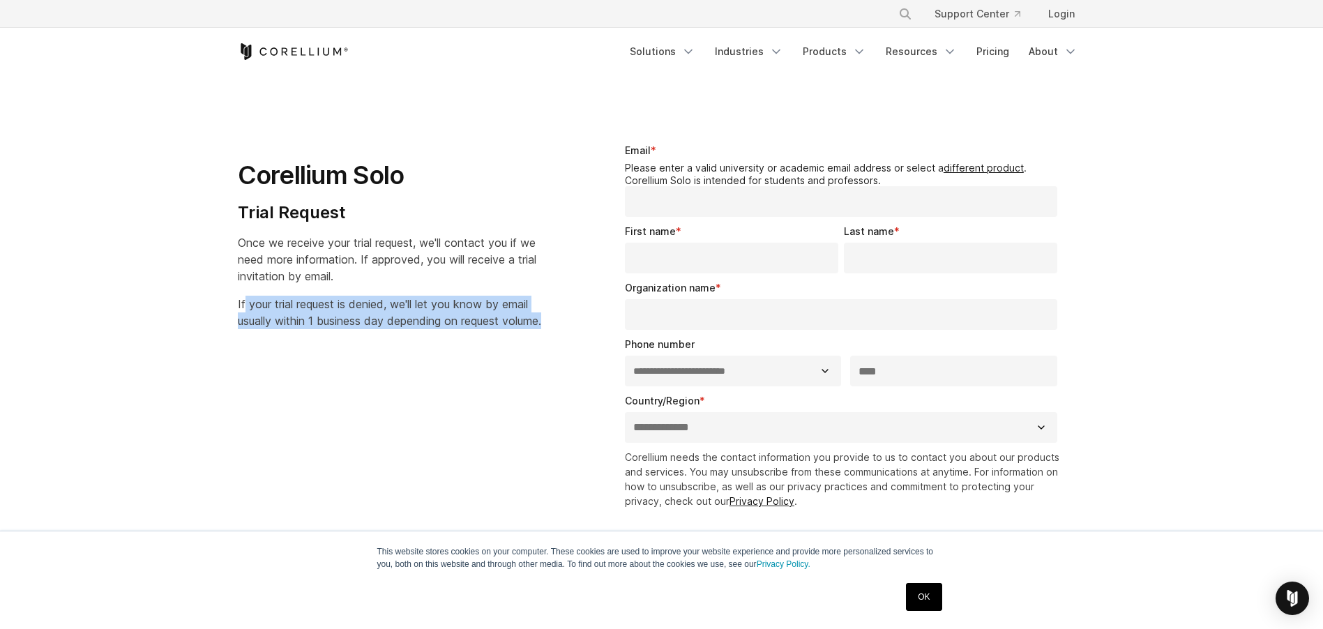
drag, startPoint x: 243, startPoint y: 303, endPoint x: 284, endPoint y: 339, distance: 53.9
click at [284, 329] on p "If your trial request is denied, we'll let you know by email usually within 1 b…" at bounding box center [389, 312] width 303 height 33
click at [291, 329] on p "If your trial request is denied, we'll let you know by email usually within 1 b…" at bounding box center [389, 312] width 303 height 33
